Goal: Check status: Check status

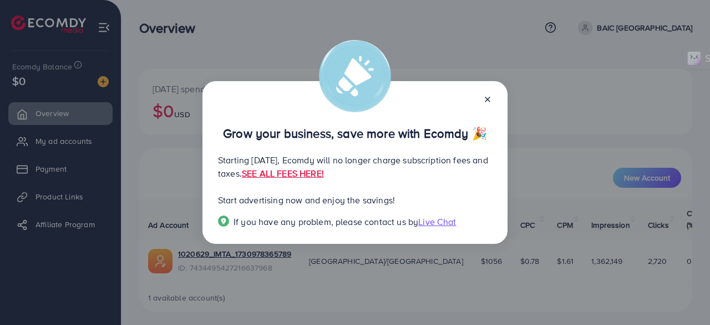
click at [485, 99] on icon at bounding box center [487, 99] width 9 height 9
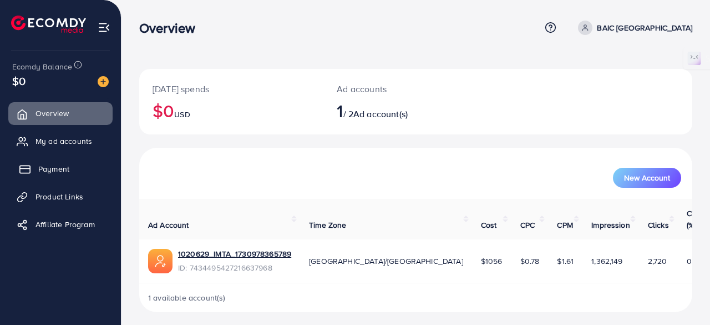
click at [44, 171] on span "Payment" at bounding box center [53, 168] width 31 height 11
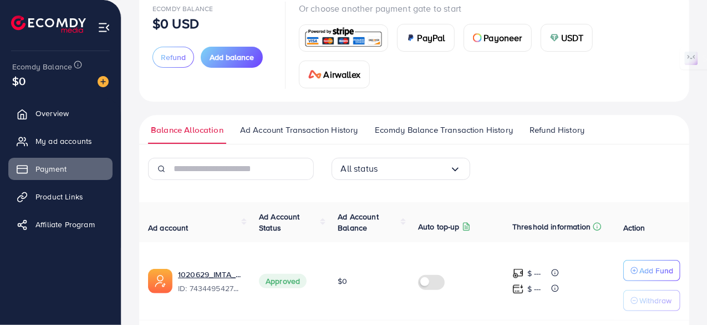
scroll to position [10, 0]
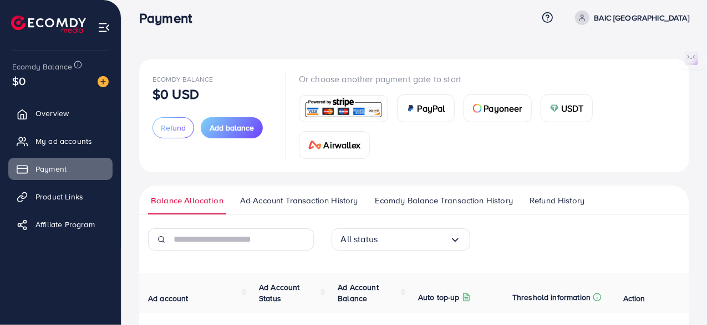
click at [341, 201] on span "Ad Account Transaction History" at bounding box center [299, 200] width 118 height 12
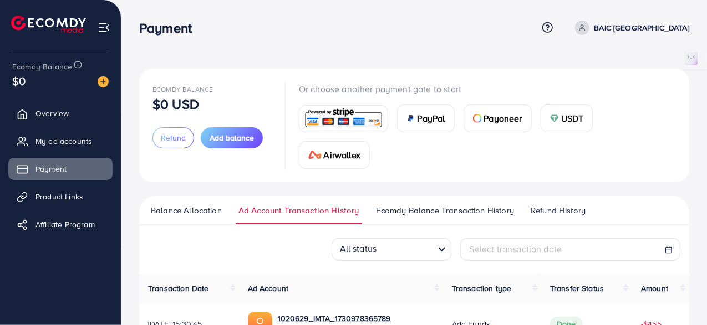
click at [460, 208] on span "Ecomdy Balance Transaction History" at bounding box center [445, 210] width 138 height 12
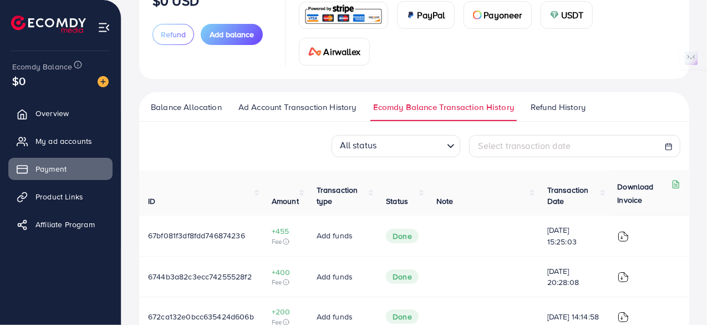
scroll to position [50, 0]
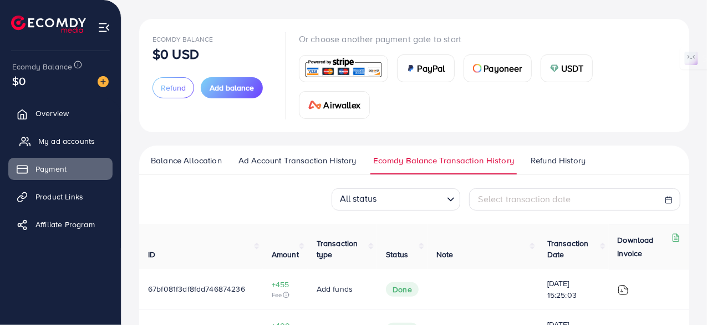
click at [72, 138] on span "My ad accounts" at bounding box center [66, 140] width 57 height 11
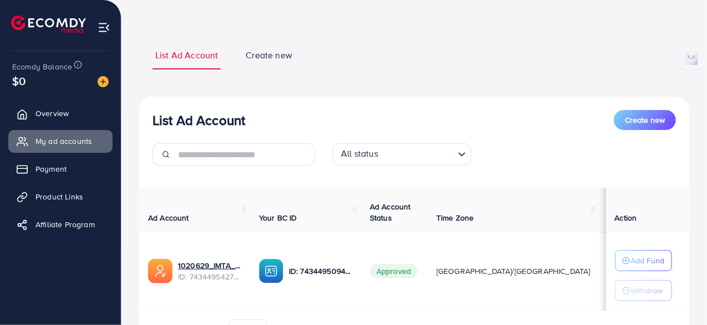
scroll to position [109, 0]
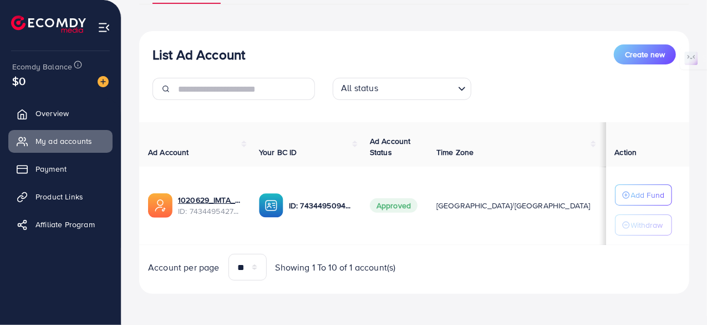
click at [191, 218] on td "1020629_IMTA_1730978365789 ID: 7434495427216637968" at bounding box center [194, 205] width 111 height 78
click at [201, 207] on span "ID: 7434495427216637968" at bounding box center [209, 210] width 63 height 11
click at [19, 171] on link "Payment" at bounding box center [60, 169] width 104 height 22
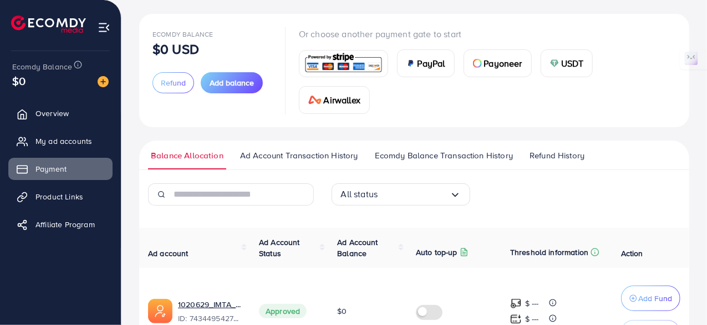
scroll to position [130, 0]
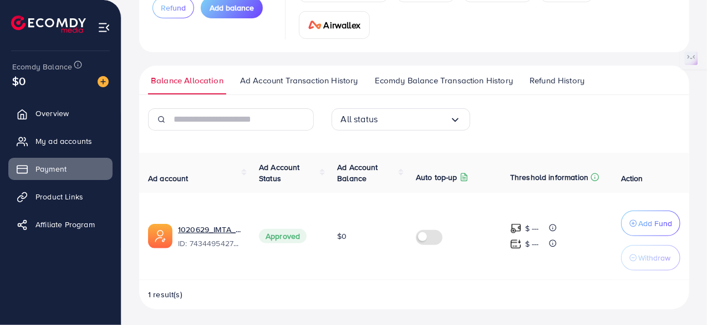
click at [311, 75] on span "Ad Account Transaction History" at bounding box center [299, 80] width 118 height 12
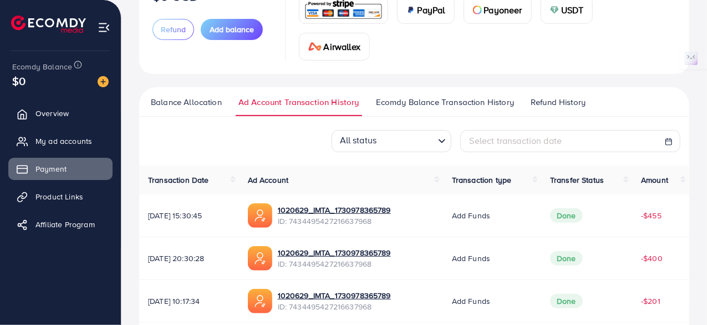
scroll to position [111, 0]
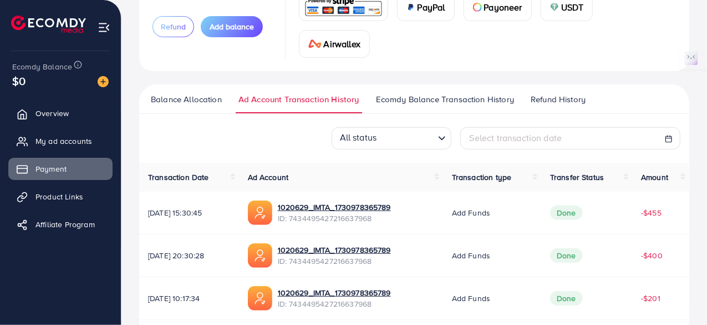
click at [488, 99] on span "Ecomdy Balance Transaction History" at bounding box center [445, 99] width 138 height 12
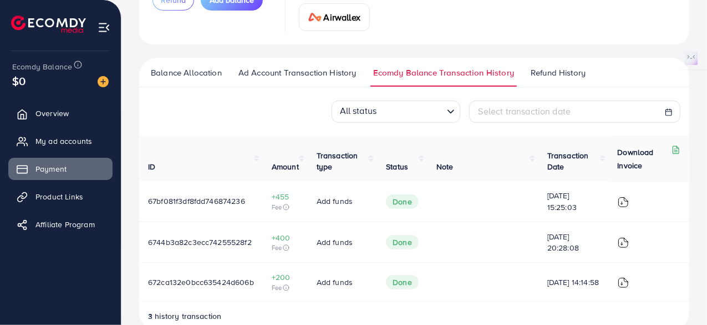
scroll to position [161, 0]
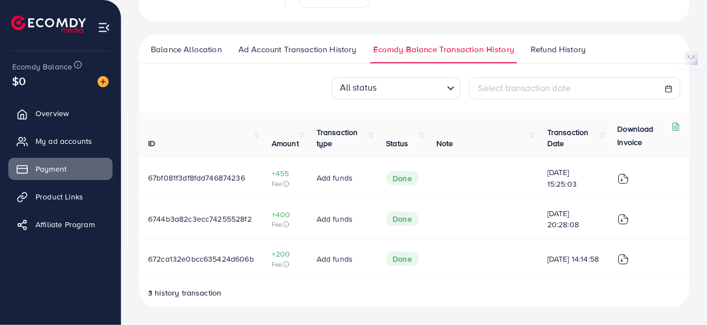
click at [313, 56] on link "Ad Account Transaction History" at bounding box center [298, 53] width 124 height 20
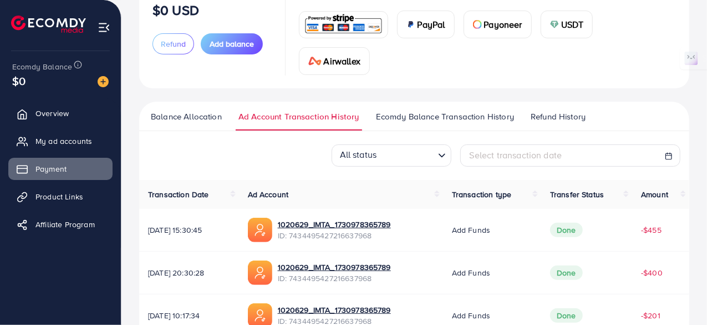
scroll to position [40, 0]
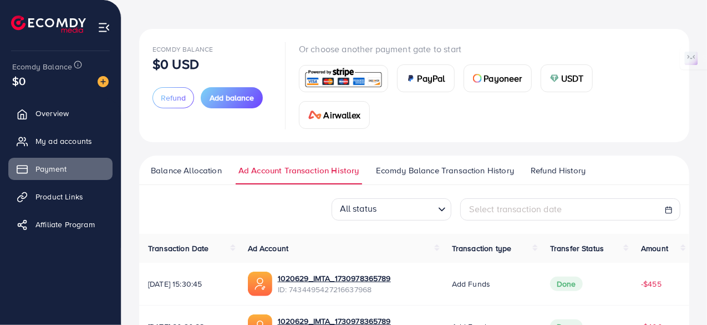
click at [549, 170] on span "Refund History" at bounding box center [558, 170] width 55 height 12
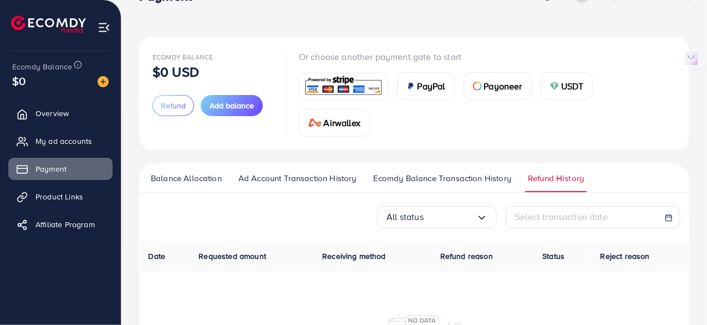
scroll to position [55, 0]
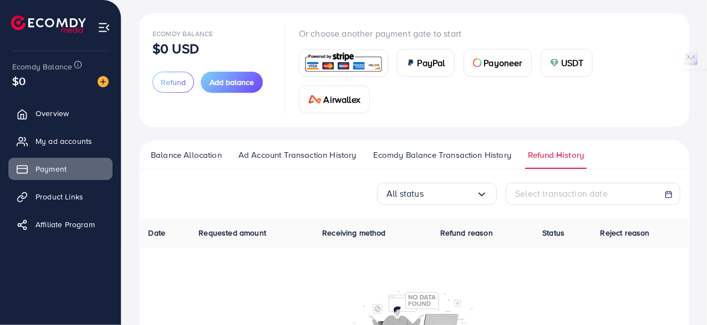
click at [144, 155] on ul "Balance Allocation Ad Account Transaction History Ecomdy Balance Transaction Hi…" at bounding box center [414, 154] width 550 height 29
click at [159, 155] on span "Balance Allocation" at bounding box center [186, 155] width 71 height 12
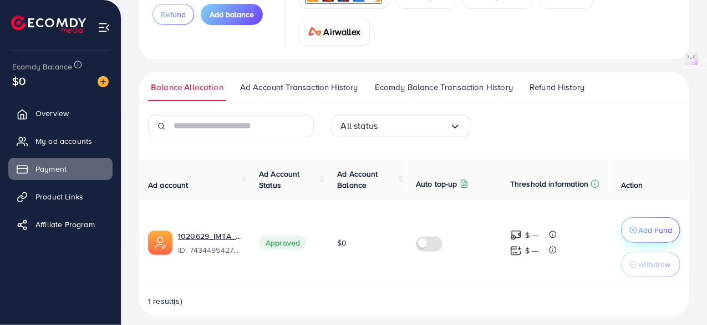
scroll to position [130, 0]
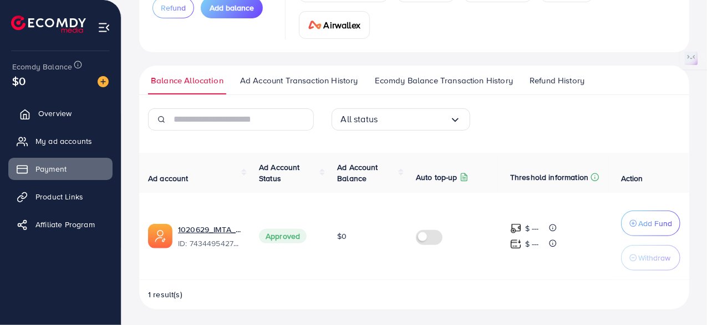
click at [45, 110] on span "Overview" at bounding box center [54, 113] width 33 height 11
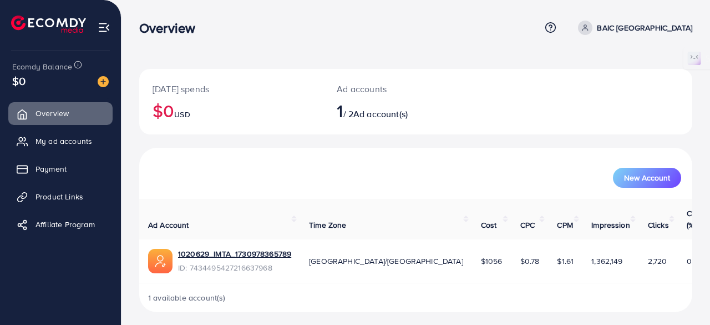
click at [249, 248] on div "1020629_IMTA_1730978365789" at bounding box center [234, 255] width 113 height 14
click at [247, 248] on link "1020629_IMTA_1730978365789" at bounding box center [234, 253] width 113 height 11
